Goal: Task Accomplishment & Management: Use online tool/utility

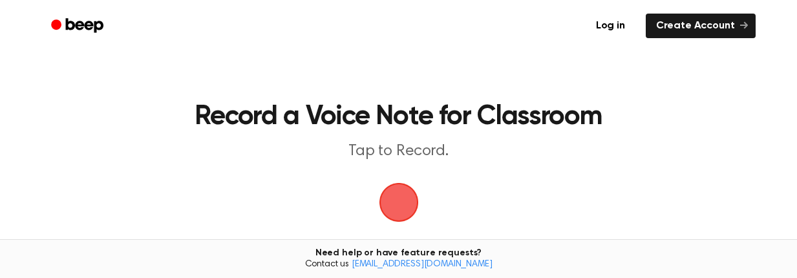
drag, startPoint x: 0, startPoint y: 0, endPoint x: 404, endPoint y: 198, distance: 450.0
click at [404, 198] on span "button" at bounding box center [399, 202] width 36 height 36
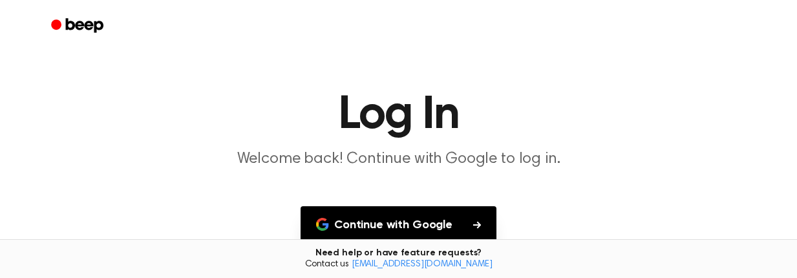
scroll to position [55, 0]
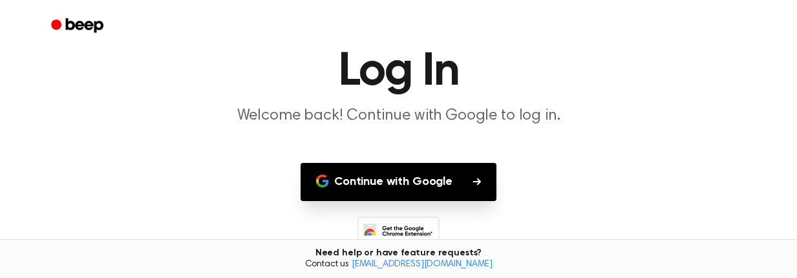
click at [381, 180] on button "Continue with Google" at bounding box center [399, 182] width 196 height 38
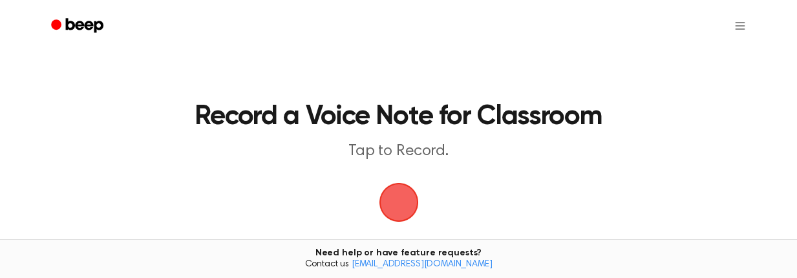
click at [395, 199] on span "button" at bounding box center [399, 202] width 36 height 36
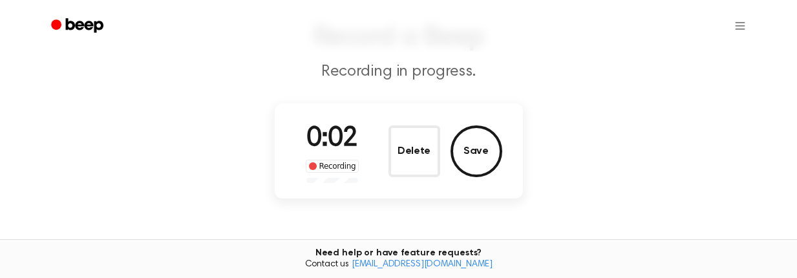
scroll to position [86, 0]
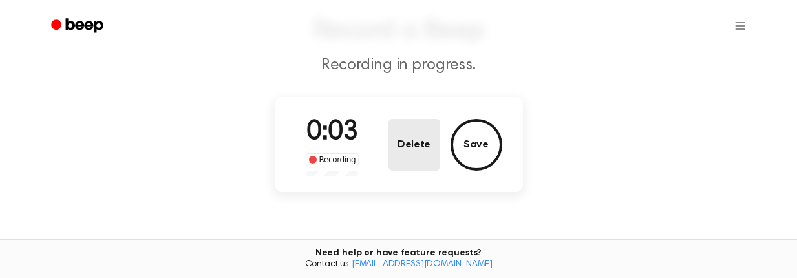
click at [405, 151] on button "Delete" at bounding box center [414, 145] width 52 height 52
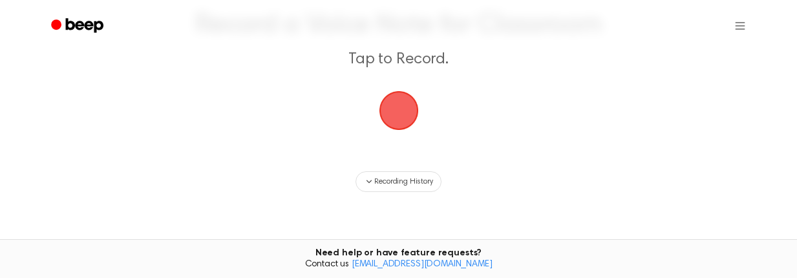
click at [393, 98] on span "button" at bounding box center [399, 110] width 36 height 36
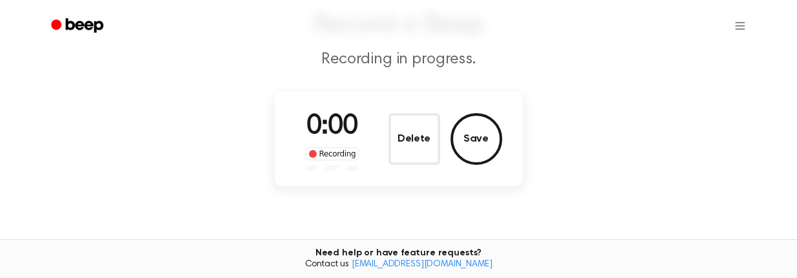
scroll to position [86, 0]
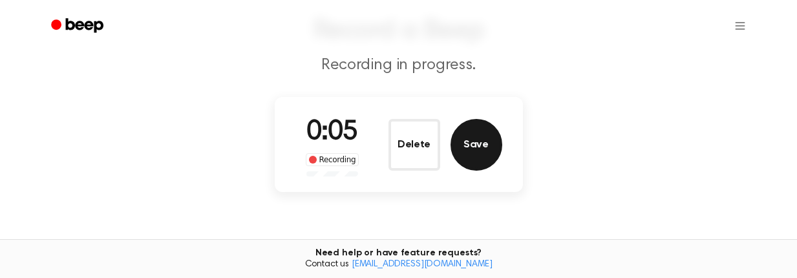
click at [472, 160] on button "Save" at bounding box center [476, 145] width 52 height 52
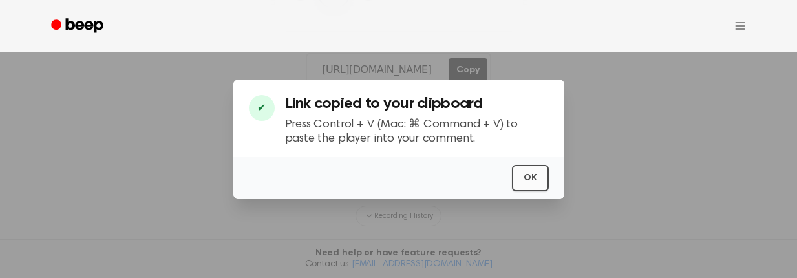
scroll to position [259, 0]
click at [543, 173] on button "OK" at bounding box center [530, 178] width 37 height 26
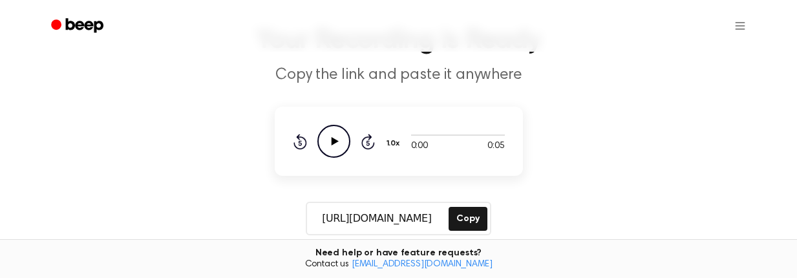
scroll to position [75, 0]
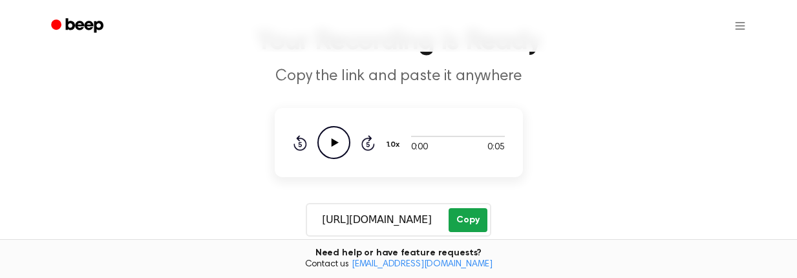
click at [472, 220] on button "Copy" at bounding box center [467, 220] width 38 height 24
